Goal: Information Seeking & Learning: Find specific fact

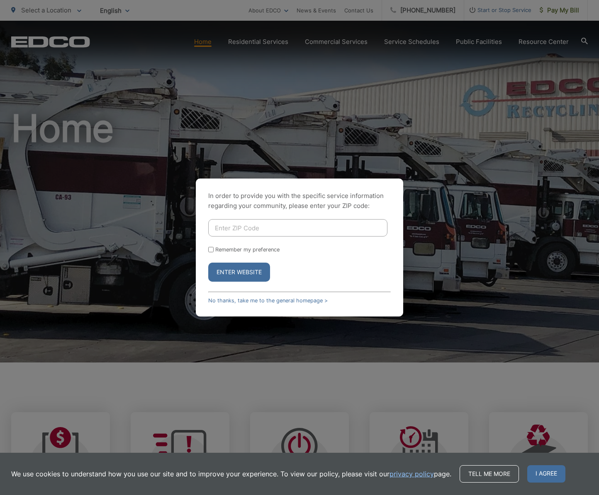
click at [264, 227] on input "Enter ZIP Code" at bounding box center [297, 227] width 179 height 17
type input "92025"
click at [208, 263] on button "Enter Website" at bounding box center [239, 272] width 62 height 19
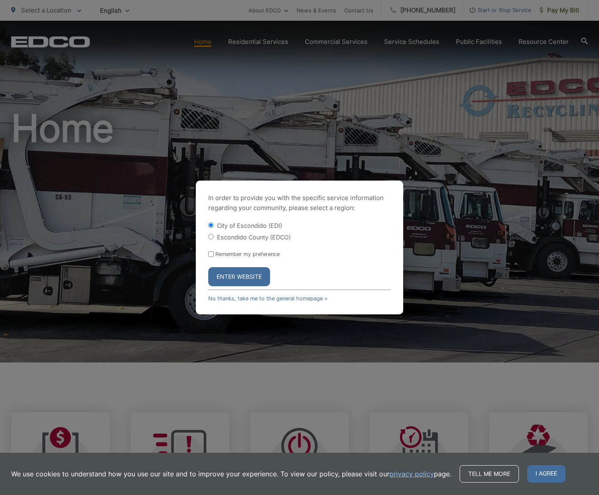
click at [282, 238] on label "Escondido County (EDCO)" at bounding box center [254, 237] width 74 height 7
click at [214, 238] on input "Escondido County (EDCO)" at bounding box center [210, 236] width 5 height 5
radio input "true"
click at [236, 281] on button "Enter Website" at bounding box center [239, 276] width 62 height 19
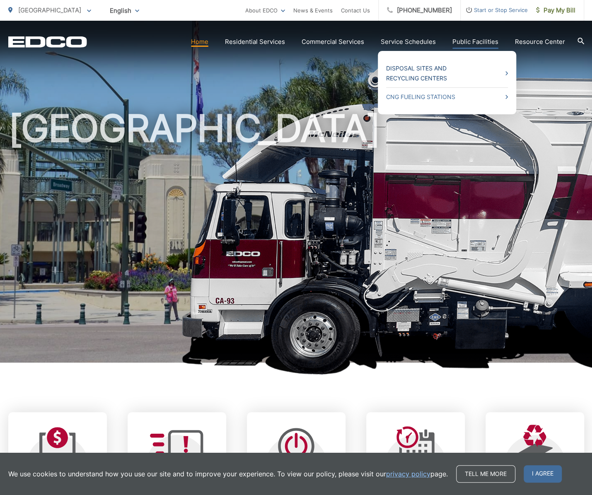
click at [422, 75] on link "Disposal Sites and Recycling Centers" at bounding box center [447, 73] width 122 height 20
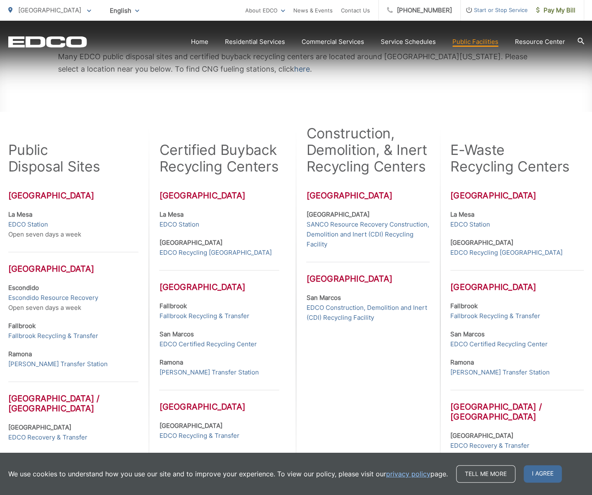
scroll to position [166, 0]
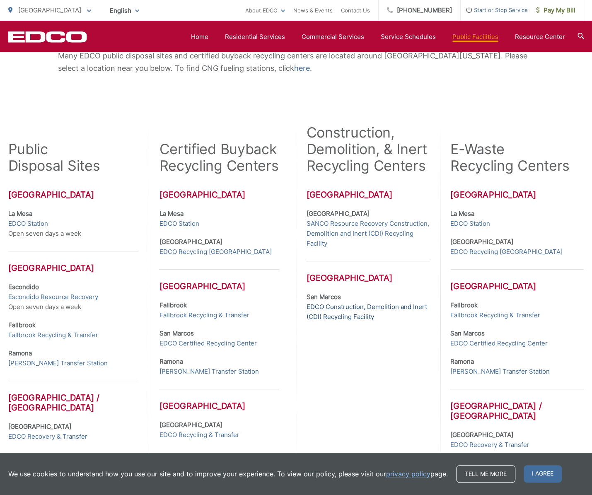
click at [352, 309] on link "EDCO Construction, Demolition and Inert (CDI) Recycling Facility" at bounding box center [367, 312] width 123 height 20
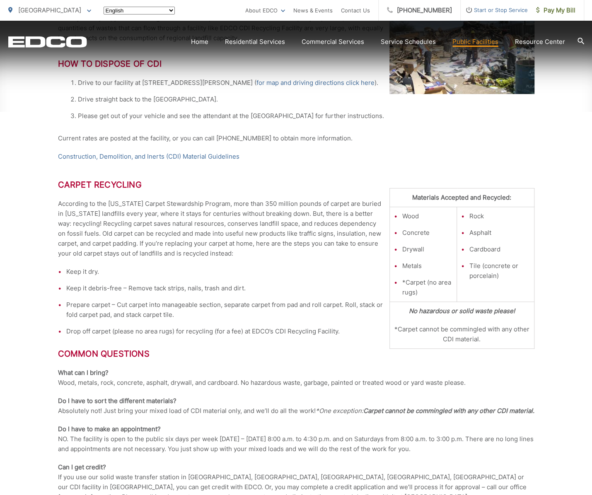
scroll to position [332, 0]
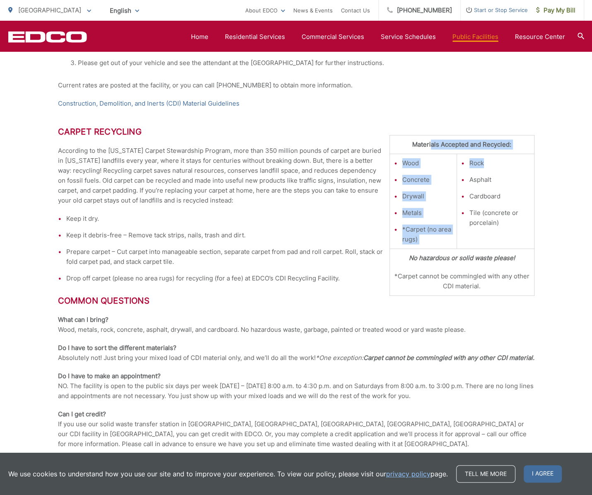
drag, startPoint x: 431, startPoint y: 148, endPoint x: 510, endPoint y: 165, distance: 80.8
click at [510, 165] on tbody "Materials Accepted and Recycled: Wood Concrete Drywall Metals *Carpet (no area …" at bounding box center [462, 216] width 145 height 160
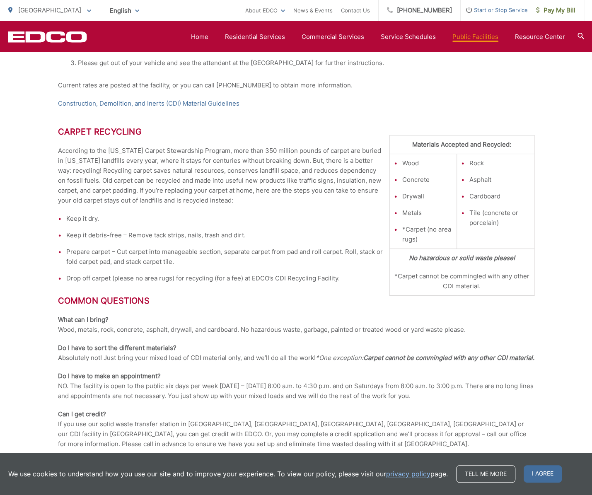
click at [470, 192] on li "Cardboard" at bounding box center [500, 197] width 60 height 10
click at [9, 415] on div "EDCO Construction, Demolition and Inert (CDI) Recycling Facility Services EDCO …" at bounding box center [296, 231] width 592 height 795
click at [428, 196] on li "Drywall" at bounding box center [428, 197] width 51 height 10
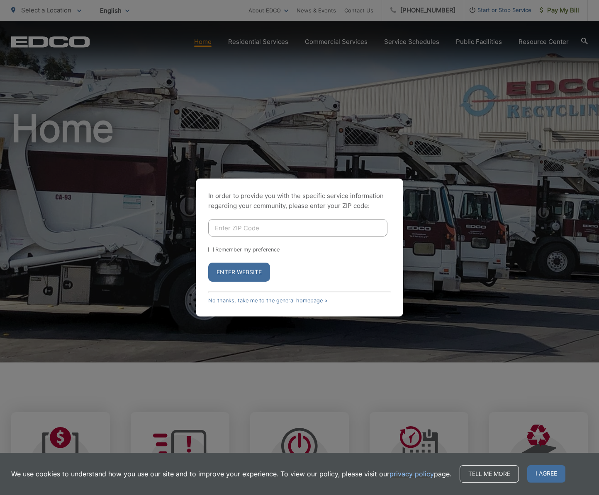
click at [267, 229] on input "Enter ZIP Code" at bounding box center [297, 227] width 179 height 17
type input "90715"
click at [208, 263] on button "Enter Website" at bounding box center [239, 272] width 62 height 19
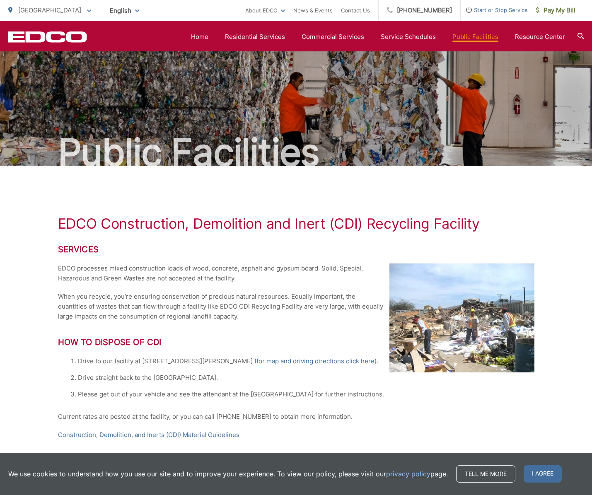
scroll to position [332, 0]
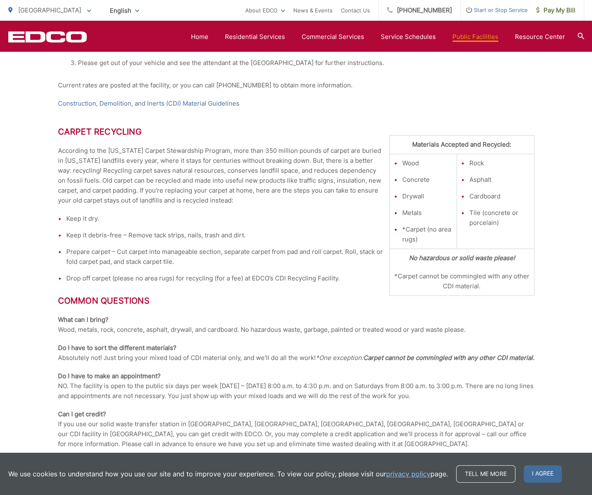
click at [434, 181] on li "Concrete" at bounding box center [428, 180] width 51 height 10
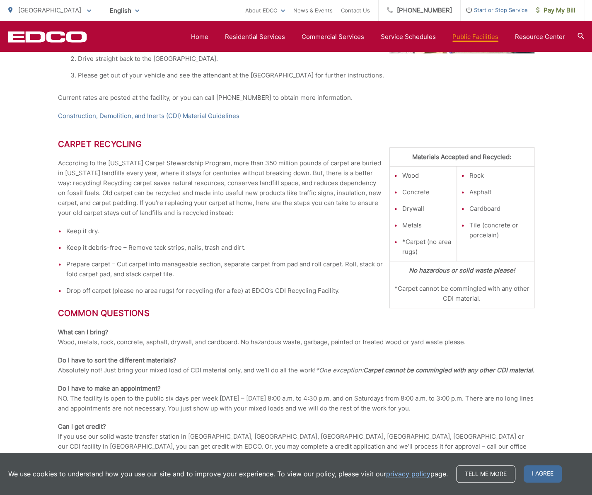
click at [410, 180] on li "Wood" at bounding box center [428, 176] width 51 height 10
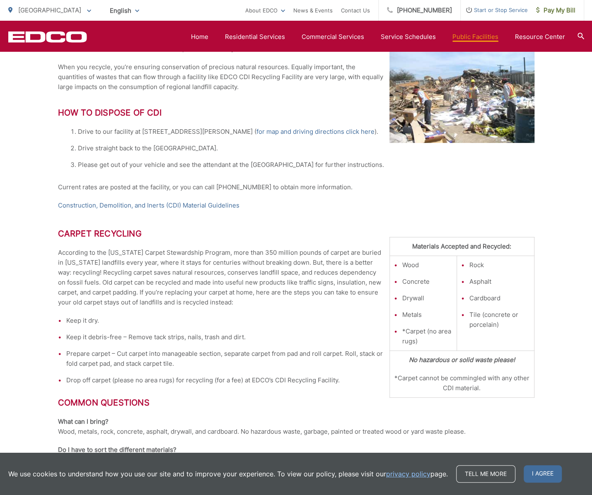
scroll to position [153, 0]
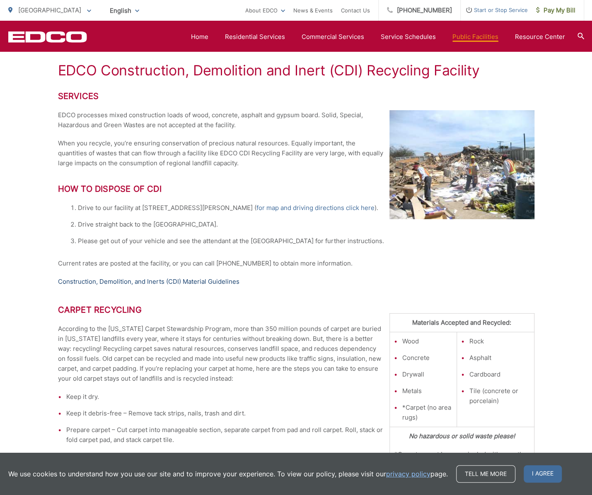
click at [153, 281] on link "Construction, Demolition, and Inerts (CDI) Material Guidelines" at bounding box center [149, 282] width 182 height 10
